Goal: Task Accomplishment & Management: Use online tool/utility

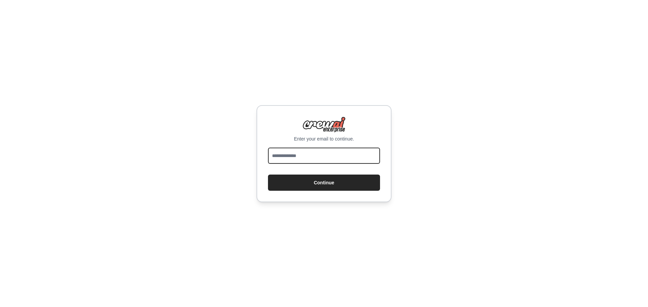
click at [341, 157] on input "email" at bounding box center [324, 156] width 112 height 16
type input "**********"
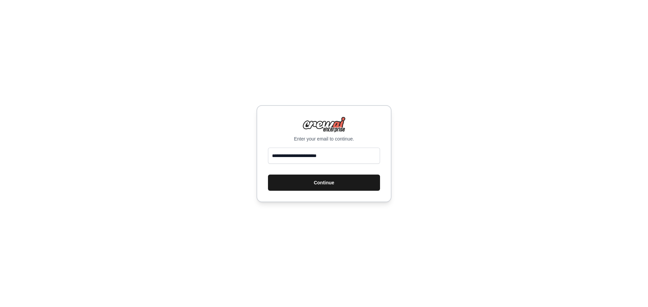
click at [334, 186] on button "Continue" at bounding box center [324, 183] width 112 height 16
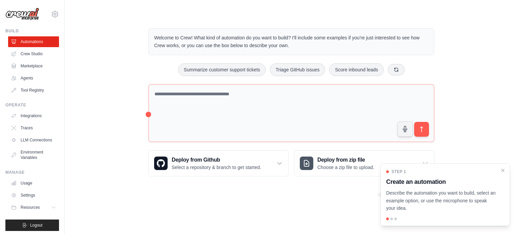
click at [108, 90] on div "Welcome to Crew! What kind of automation do you want to build? I'll include som…" at bounding box center [292, 103] width 432 height 170
click at [258, 170] on icon "Close walkthrough" at bounding box center [503, 170] width 6 height 6
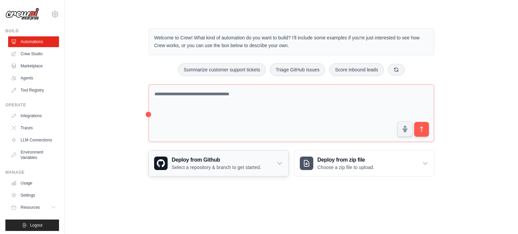
click at [258, 163] on icon at bounding box center [280, 164] width 4 height 2
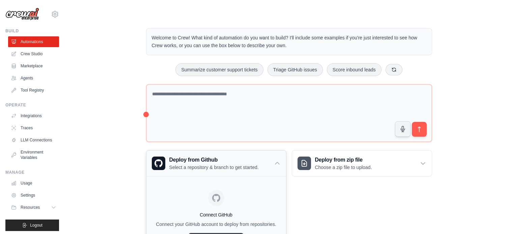
click at [258, 163] on icon at bounding box center [277, 164] width 4 height 2
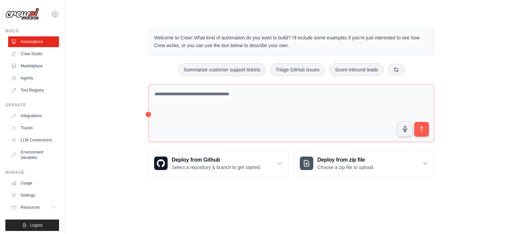
click at [258, 197] on body "[EMAIL_ADDRESS][PERSON_NAME][DOMAIN_NAME] Settings Build Automations Crew Studio" at bounding box center [259, 117] width 518 height 234
click at [36, 51] on link "Crew Studio" at bounding box center [34, 54] width 51 height 11
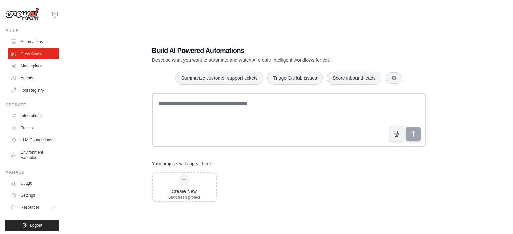
click at [105, 146] on div "Build AI Powered Automations Describe what you want to automate and watch AI cr…" at bounding box center [289, 124] width 427 height 234
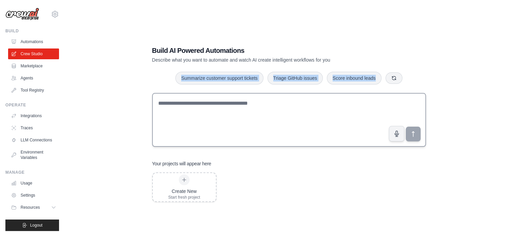
drag, startPoint x: 172, startPoint y: 85, endPoint x: 175, endPoint y: 100, distance: 15.2
click at [175, 100] on div "Build AI Powered Automations Describe what you want to automate and watch AI cr…" at bounding box center [289, 124] width 290 height 178
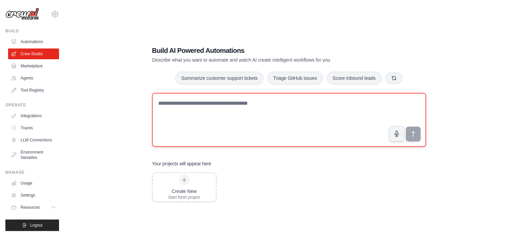
click at [177, 104] on textarea at bounding box center [289, 120] width 274 height 54
paste textarea "**********"
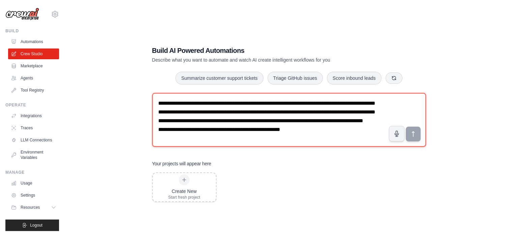
scroll to position [12, 0]
type textarea "**********"
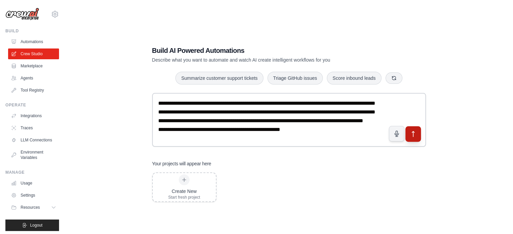
click at [413, 137] on icon "submit" at bounding box center [413, 134] width 2 height 5
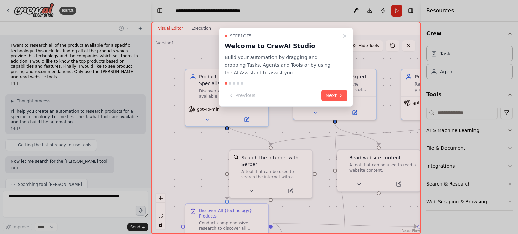
scroll to position [252, 0]
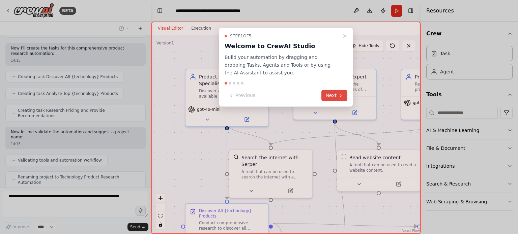
click at [335, 93] on button "Next" at bounding box center [335, 95] width 26 height 11
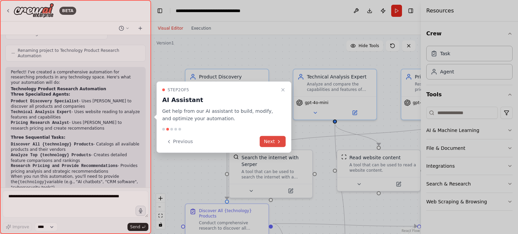
click at [272, 141] on button "Next" at bounding box center [273, 141] width 26 height 11
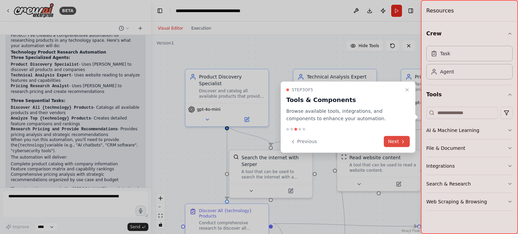
click at [392, 143] on button "Next" at bounding box center [397, 141] width 26 height 11
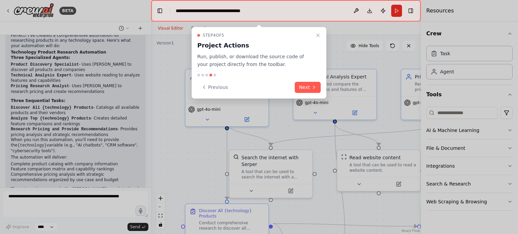
scroll to position [421, 0]
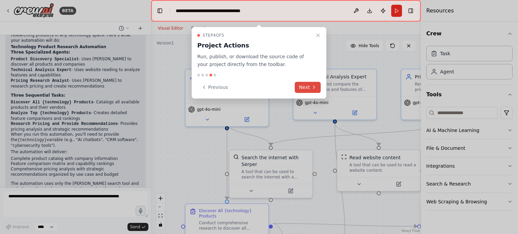
click at [303, 86] on button "Next" at bounding box center [308, 87] width 26 height 11
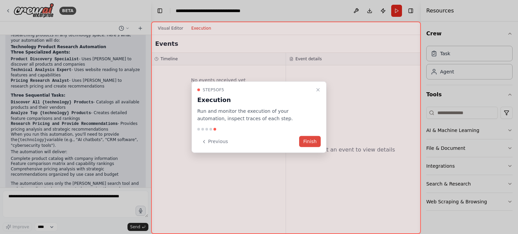
click at [308, 142] on button "Finish" at bounding box center [310, 141] width 22 height 11
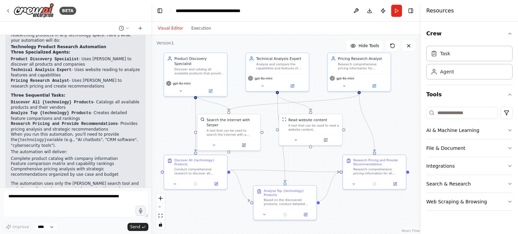
drag, startPoint x: 323, startPoint y: 140, endPoint x: 268, endPoint y: 107, distance: 64.6
click at [268, 107] on div ".deletable-edge-delete-btn { width: 20px; height: 20px; border: 0px solid #ffff…" at bounding box center [286, 134] width 270 height 199
click at [396, 8] on button "Run" at bounding box center [396, 11] width 11 height 12
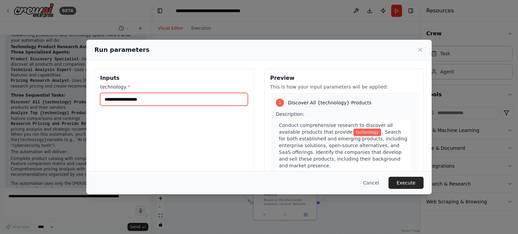
click at [151, 101] on input "technology *" at bounding box center [174, 99] width 148 height 13
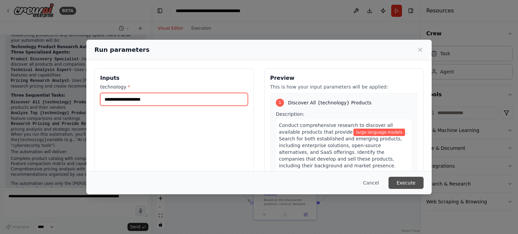
type input "**********"
click at [408, 184] on button "Execute" at bounding box center [406, 183] width 35 height 12
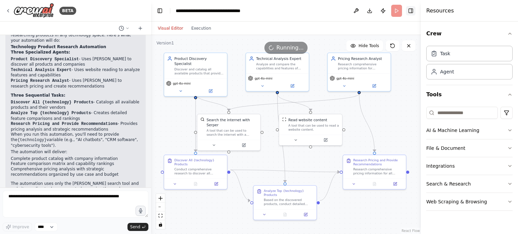
click at [408, 9] on button "Toggle Right Sidebar" at bounding box center [410, 10] width 9 height 9
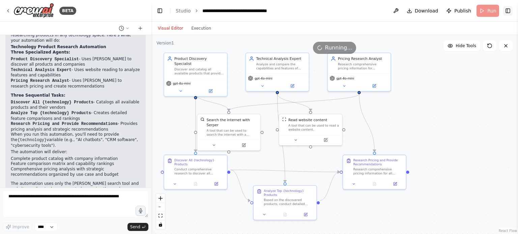
click at [507, 10] on button "Toggle Right Sidebar" at bounding box center [507, 10] width 9 height 9
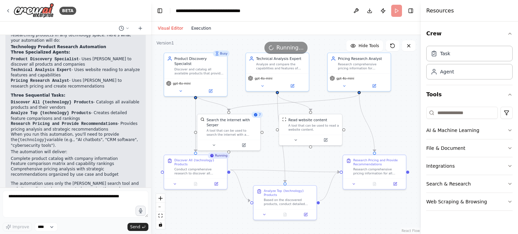
click at [201, 27] on button "Execution" at bounding box center [201, 28] width 28 height 8
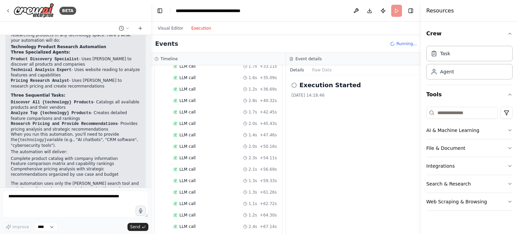
scroll to position [279, 0]
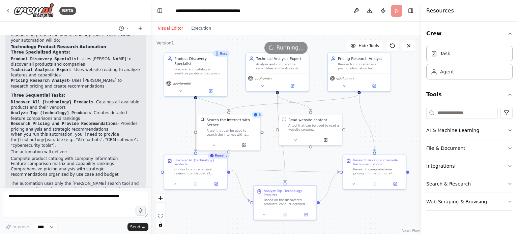
click at [167, 28] on button "Visual Editor" at bounding box center [170, 28] width 33 height 8
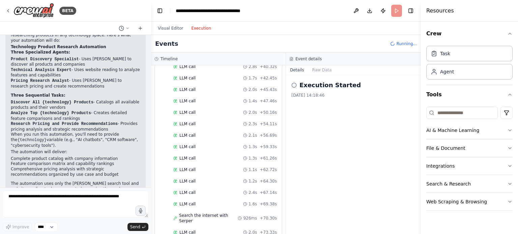
click at [195, 25] on button "Execution" at bounding box center [201, 28] width 28 height 8
click at [325, 69] on button "Raw Data" at bounding box center [322, 69] width 28 height 9
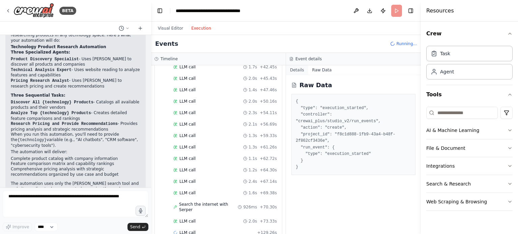
click at [297, 73] on button "Details" at bounding box center [297, 69] width 22 height 9
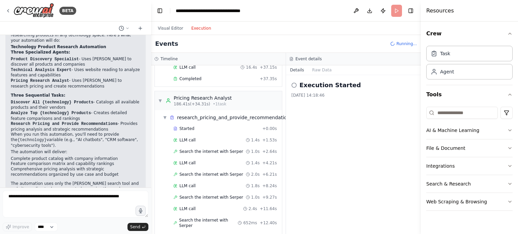
scroll to position [737, 0]
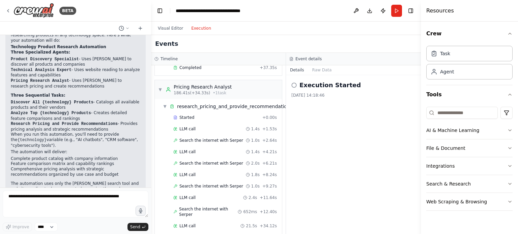
click at [343, 93] on div "21/08/2025, 14:18:46" at bounding box center [353, 95] width 124 height 5
click at [288, 82] on div "Execution Started 21/08/2025, 14:18:46" at bounding box center [353, 154] width 135 height 159
click at [399, 10] on button "Run" at bounding box center [396, 11] width 11 height 12
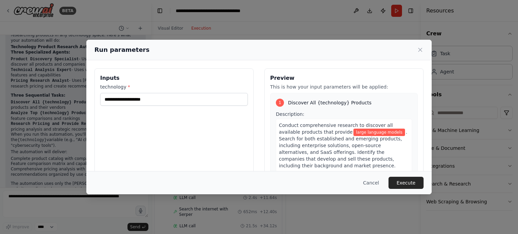
click at [356, 132] on span "large language models" at bounding box center [380, 132] width 52 height 7
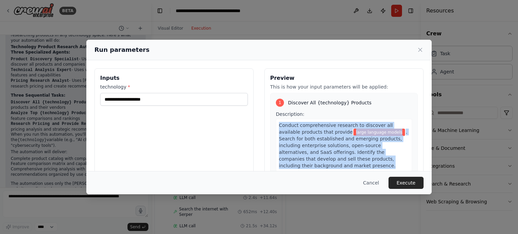
click at [356, 132] on span "large language models" at bounding box center [380, 132] width 52 height 7
click at [354, 132] on span "large language models" at bounding box center [380, 132] width 52 height 7
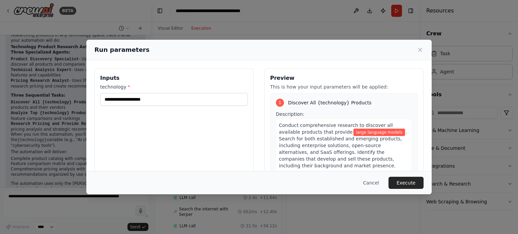
click at [185, 135] on div "**********" at bounding box center [173, 148] width 159 height 160
click at [376, 178] on button "Cancel" at bounding box center [371, 183] width 27 height 12
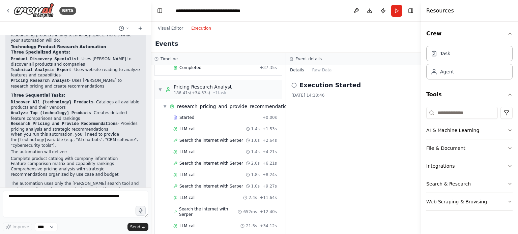
click at [375, 182] on div "Execution Started 21/08/2025, 14:18:46" at bounding box center [353, 154] width 135 height 159
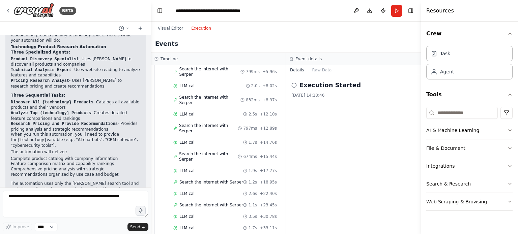
scroll to position [0, 0]
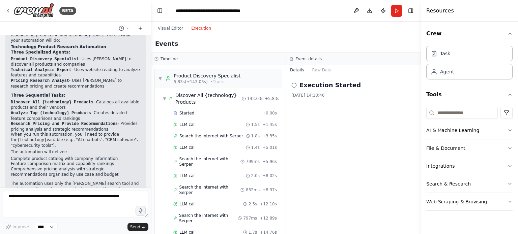
click at [197, 28] on button "Execution" at bounding box center [201, 28] width 28 height 8
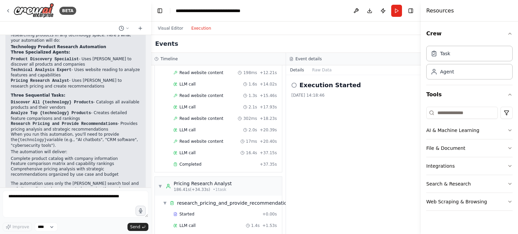
scroll to position [737, 0]
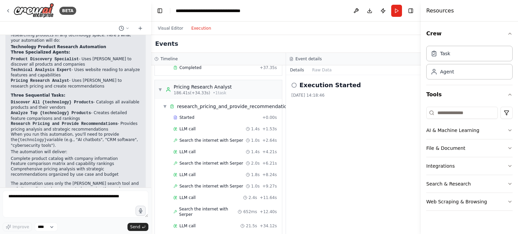
click at [295, 85] on icon at bounding box center [293, 85] width 5 height 5
click at [318, 83] on h2 "Execution Started" at bounding box center [330, 85] width 61 height 9
click at [294, 83] on icon at bounding box center [293, 85] width 5 height 5
click at [302, 86] on h2 "Execution Started" at bounding box center [330, 85] width 61 height 9
click at [310, 84] on h2 "Execution Started" at bounding box center [330, 85] width 61 height 9
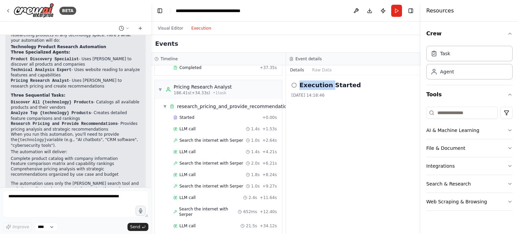
click at [310, 84] on h2 "Execution Started" at bounding box center [330, 85] width 61 height 9
click at [308, 140] on div "Execution Started 21/08/2025, 14:18:46" at bounding box center [353, 154] width 135 height 159
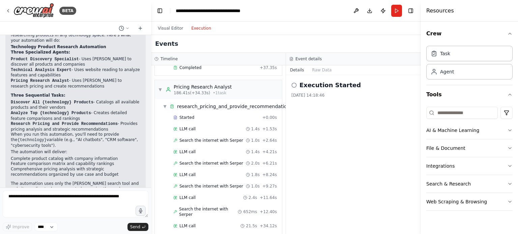
click at [371, 98] on div "21/08/2025, 14:18:46" at bounding box center [353, 95] width 124 height 5
